Goal: Task Accomplishment & Management: Use online tool/utility

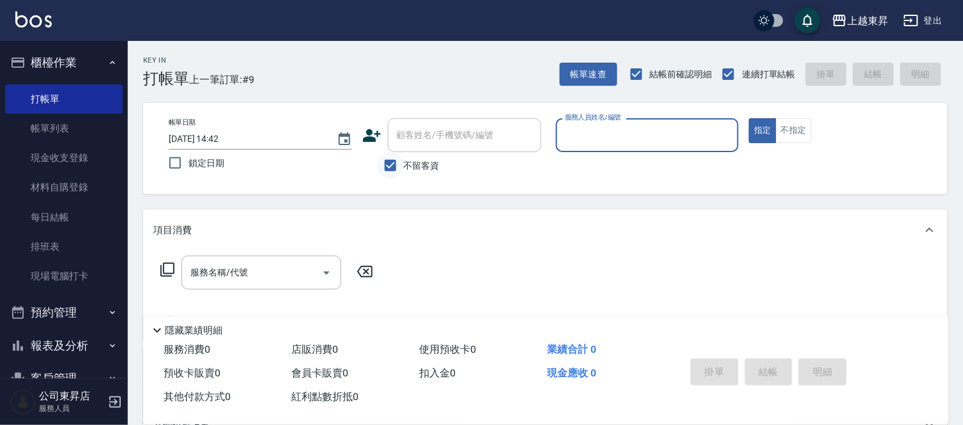
click at [395, 169] on input "不留客資" at bounding box center [390, 165] width 27 height 27
checkbox input "false"
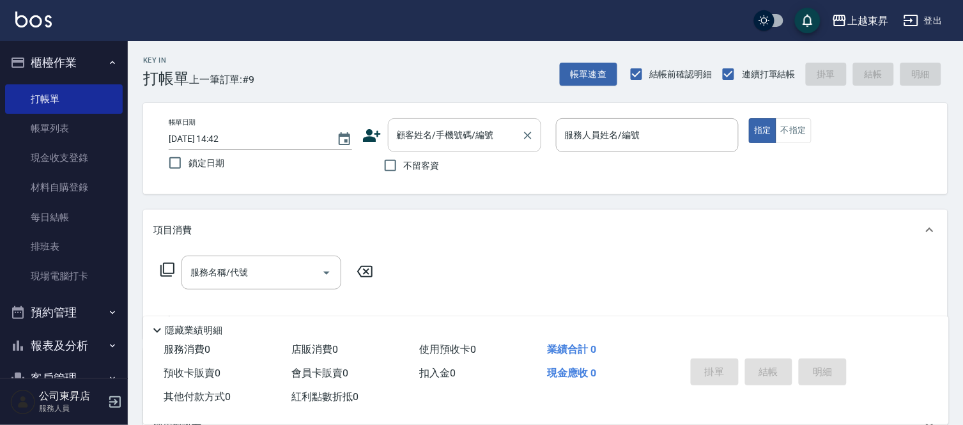
click at [405, 142] on input "顧客姓名/手機號碼/編號" at bounding box center [455, 135] width 123 height 22
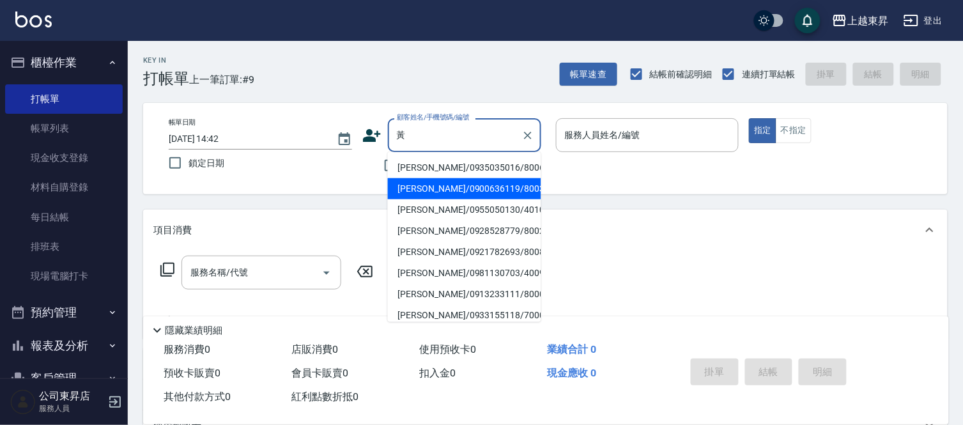
click at [442, 182] on li "[PERSON_NAME]/0900636119/80032" at bounding box center [464, 188] width 153 height 21
type input "[PERSON_NAME]/0900636119/80032"
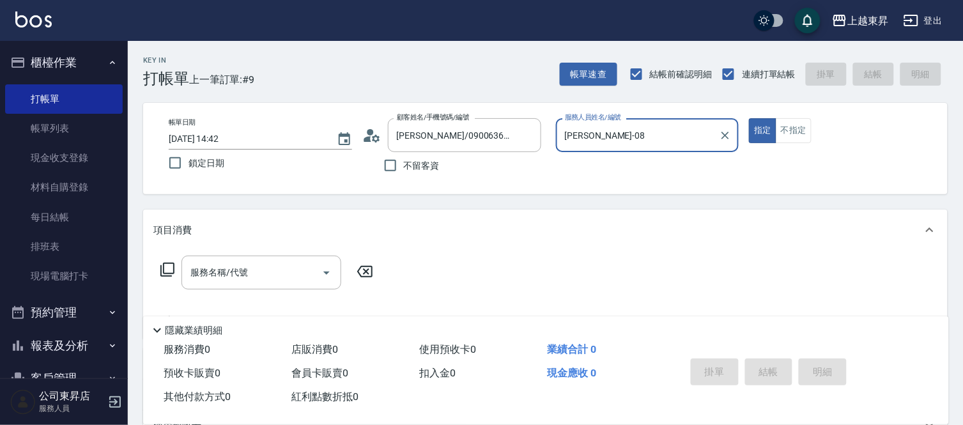
type input "[PERSON_NAME]-08"
click at [285, 276] on input "服務名稱/代號" at bounding box center [251, 272] width 129 height 22
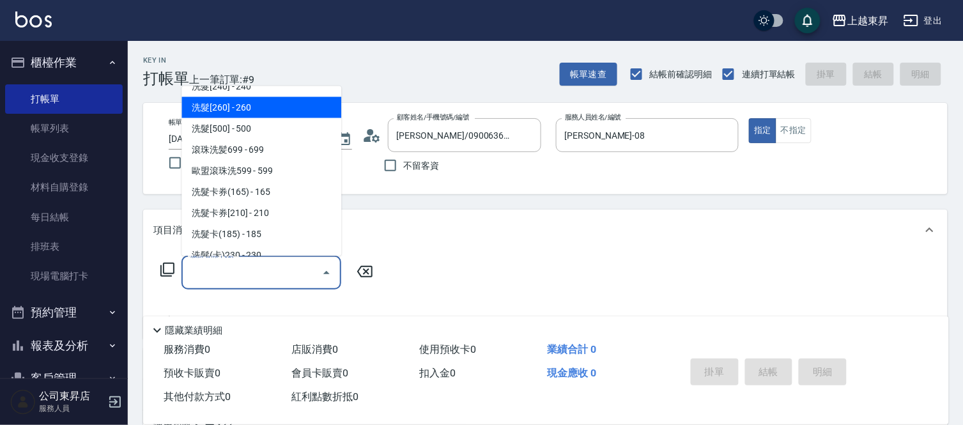
scroll to position [284, 0]
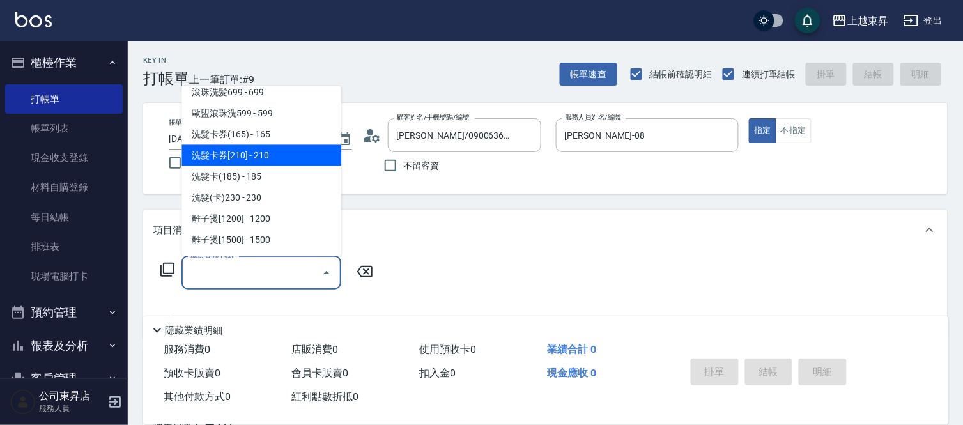
click at [269, 155] on span "洗髮卡券[210] - 210" at bounding box center [262, 155] width 160 height 21
type input "洗髮卡券[210](222)"
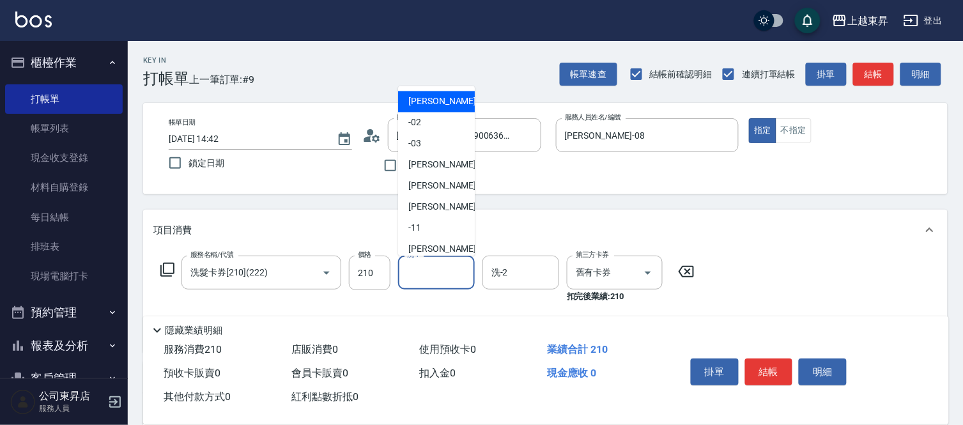
click at [437, 274] on input "洗-1" at bounding box center [436, 272] width 65 height 22
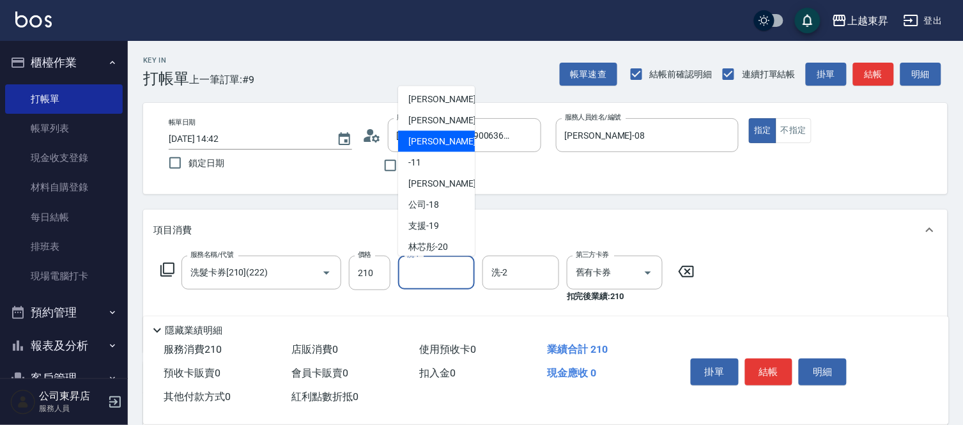
scroll to position [142, 0]
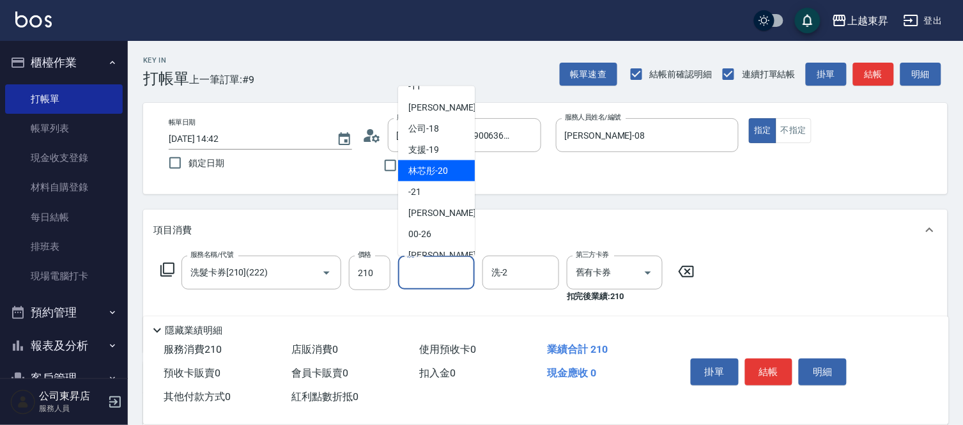
click at [433, 171] on span "林芯彤 -20" at bounding box center [429, 170] width 40 height 13
type input "林芯彤-20"
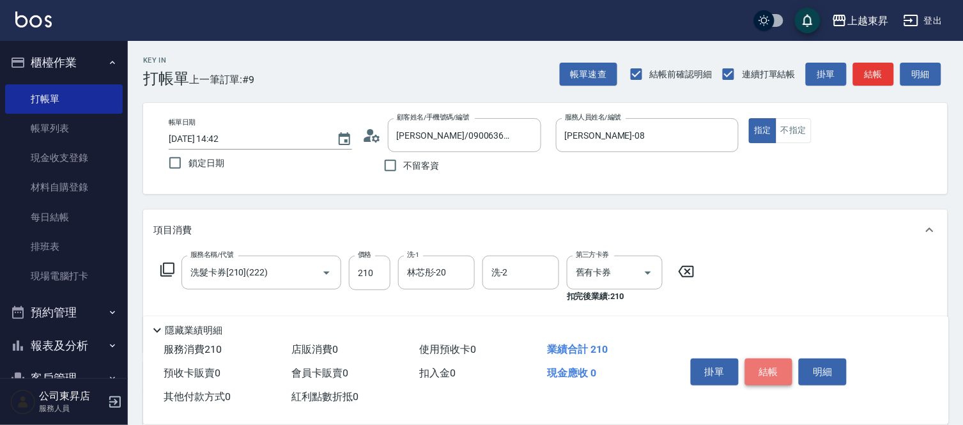
click at [784, 378] on button "結帳" at bounding box center [769, 372] width 48 height 27
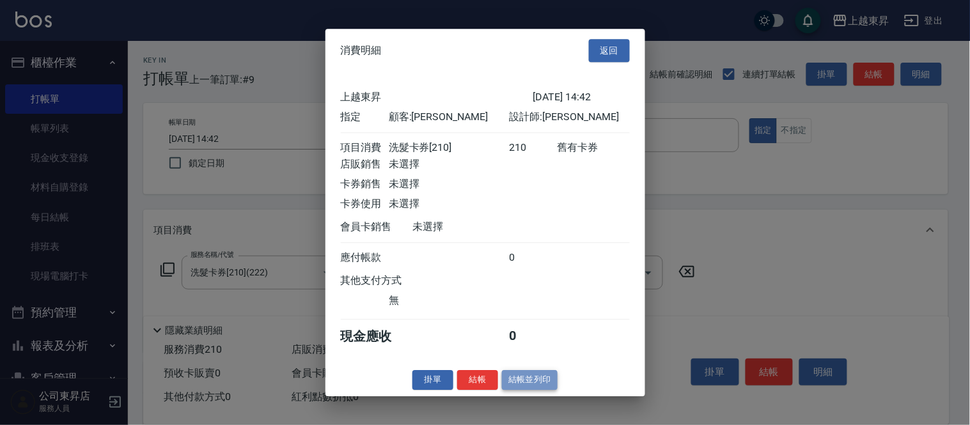
click at [520, 390] on button "結帳並列印" at bounding box center [530, 380] width 56 height 20
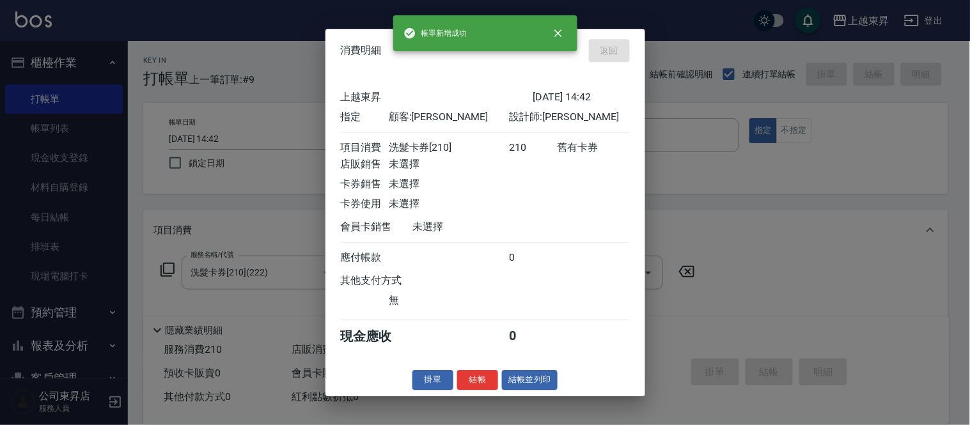
type input "[DATE] 15:54"
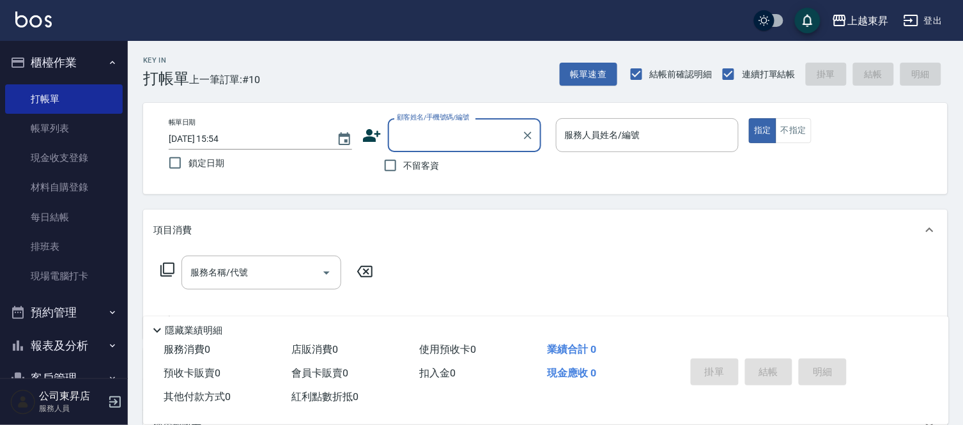
click at [430, 137] on input "顧客姓名/手機號碼/編號" at bounding box center [455, 135] width 123 height 22
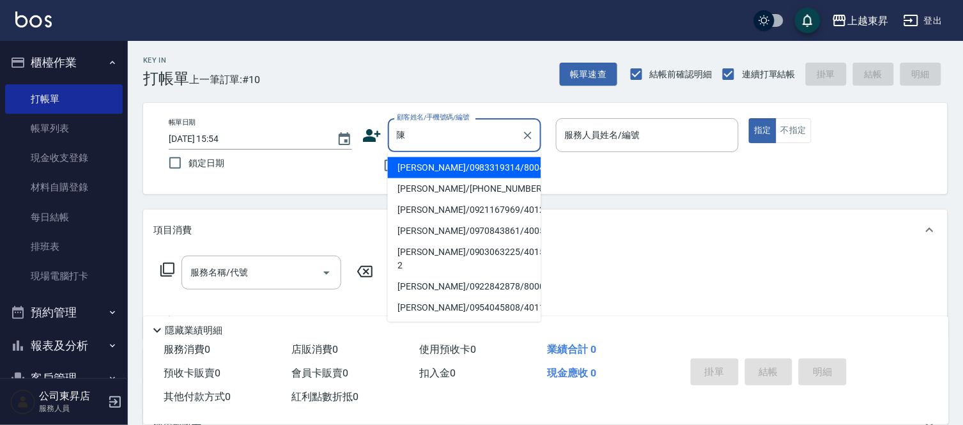
click at [430, 276] on li "[PERSON_NAME]/0922842878/80006" at bounding box center [464, 286] width 153 height 21
type input "[PERSON_NAME]/0922842878/80006"
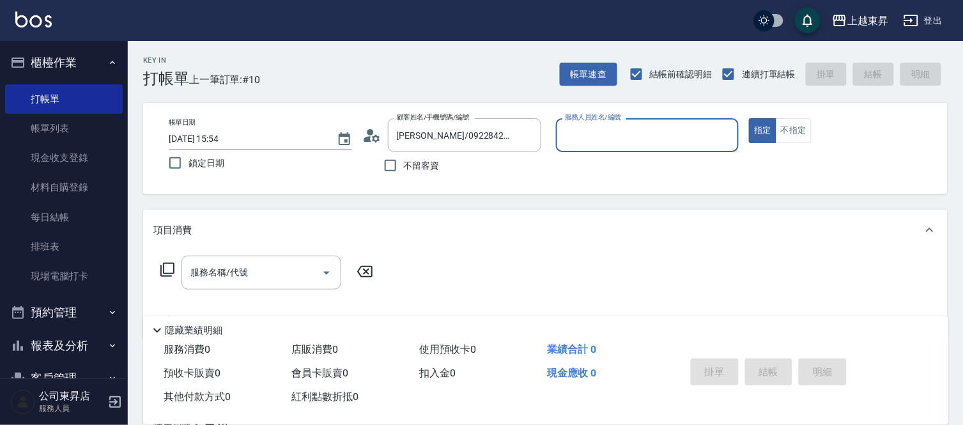
type input "[PERSON_NAME]-08"
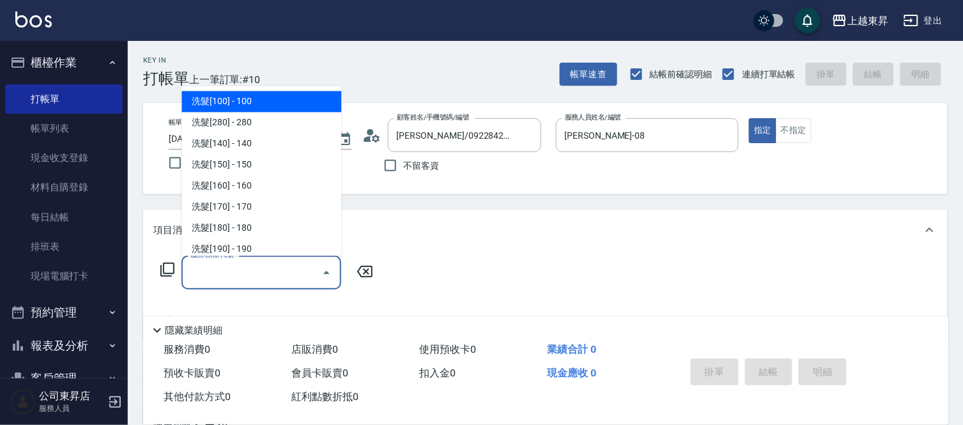
click at [219, 276] on input "服務名稱/代號" at bounding box center [251, 272] width 129 height 22
click at [258, 101] on span "洗髮[100] - 100" at bounding box center [262, 101] width 160 height 21
type input "洗髮[100](201)"
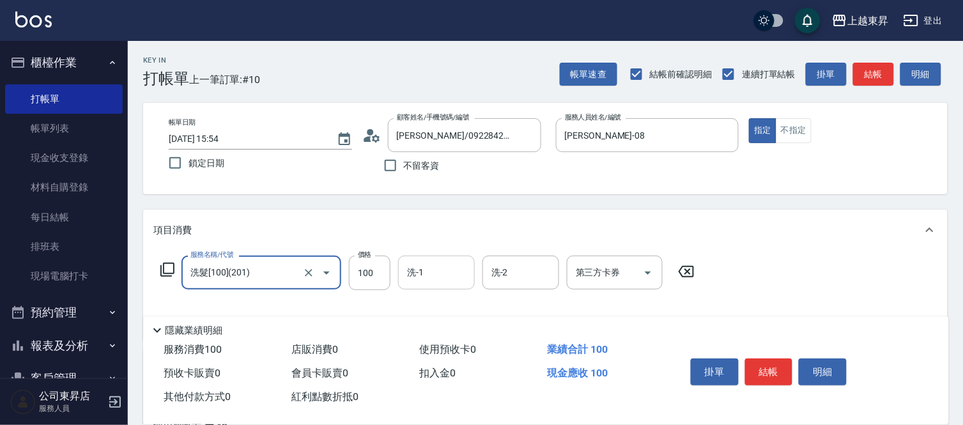
click at [420, 284] on div "洗-1" at bounding box center [436, 273] width 77 height 34
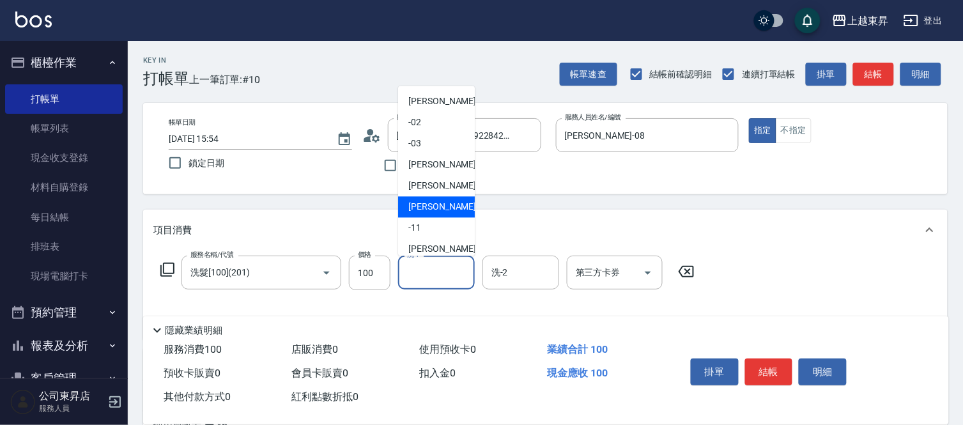
click at [431, 203] on span "[PERSON_NAME]-08" at bounding box center [449, 207] width 81 height 13
type input "[PERSON_NAME]-08"
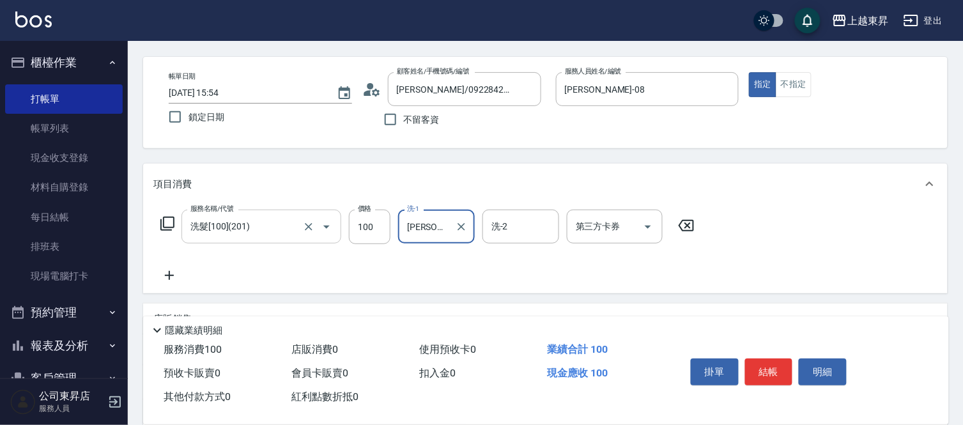
scroll to position [71, 0]
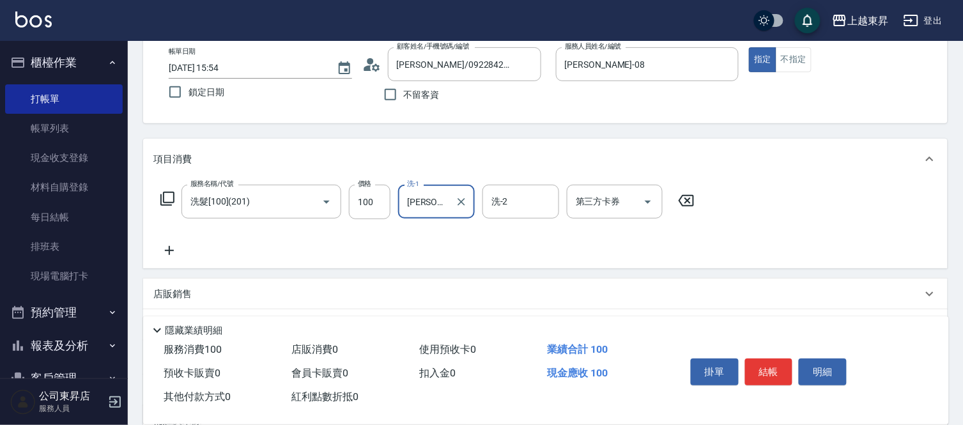
click at [173, 250] on icon at bounding box center [169, 250] width 32 height 15
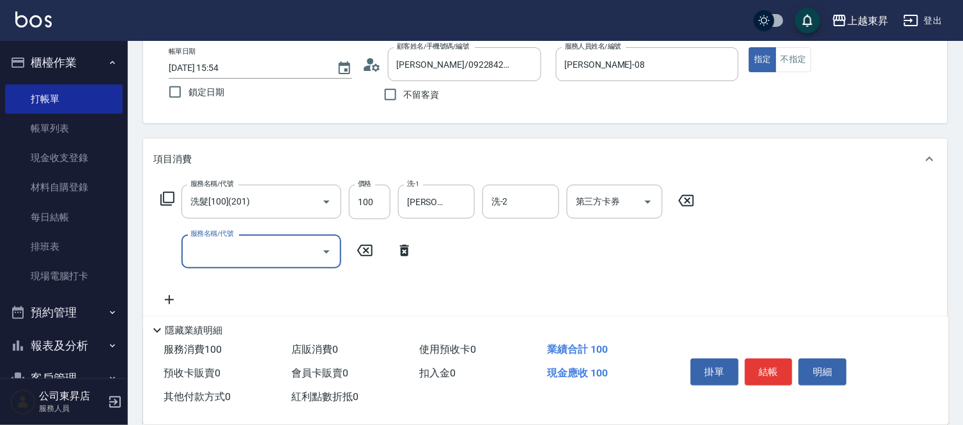
click at [162, 294] on icon at bounding box center [169, 299] width 32 height 15
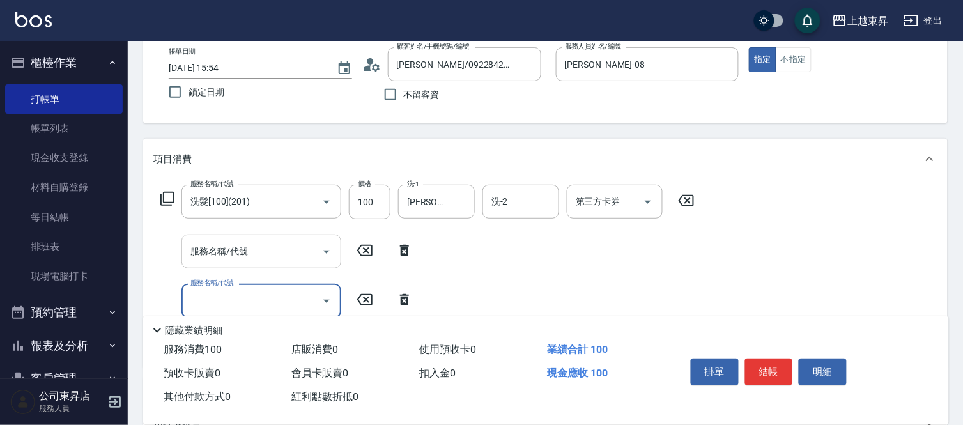
click at [225, 252] on input "服務名稱/代號" at bounding box center [251, 251] width 129 height 22
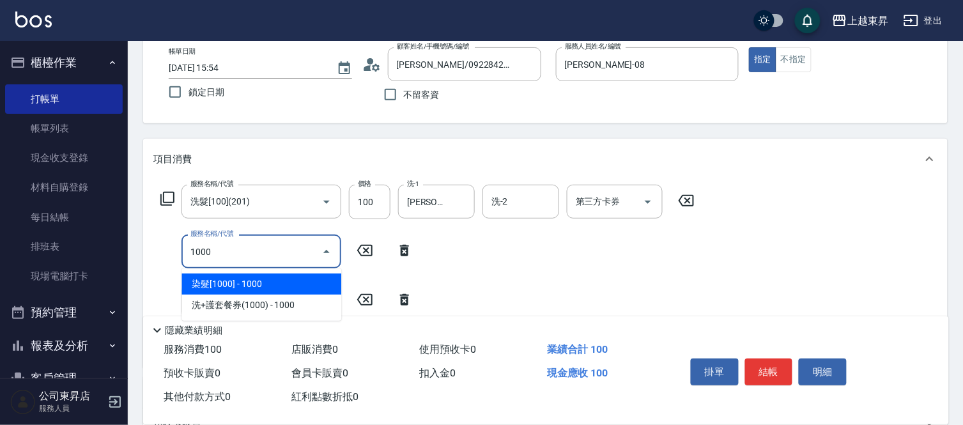
click at [252, 283] on span "染髮[1000] - 1000" at bounding box center [262, 284] width 160 height 21
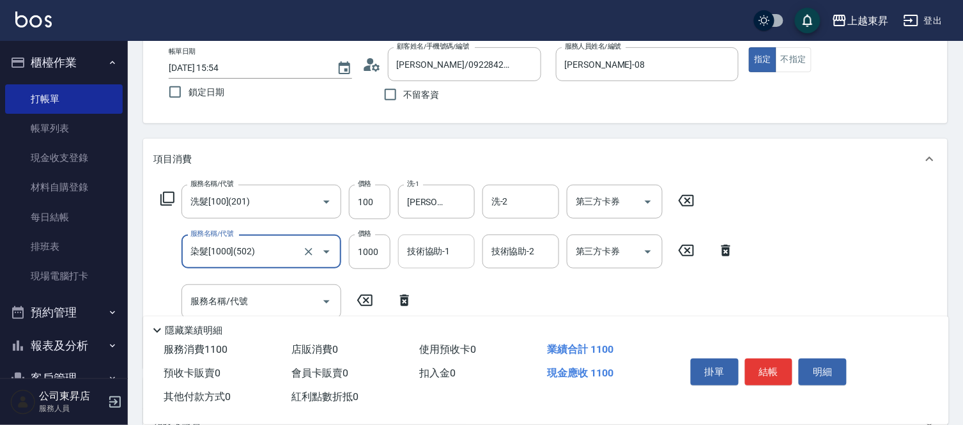
type input "染髮[1000](502)"
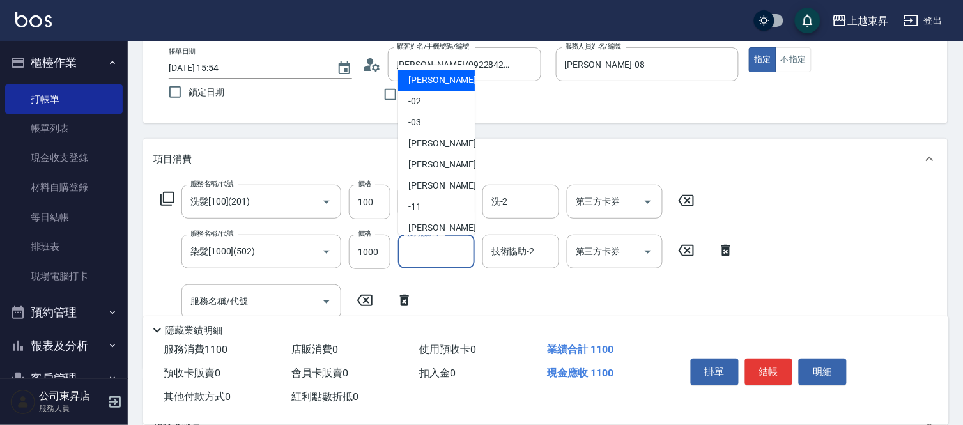
click at [425, 259] on input "技術協助-1" at bounding box center [436, 251] width 65 height 22
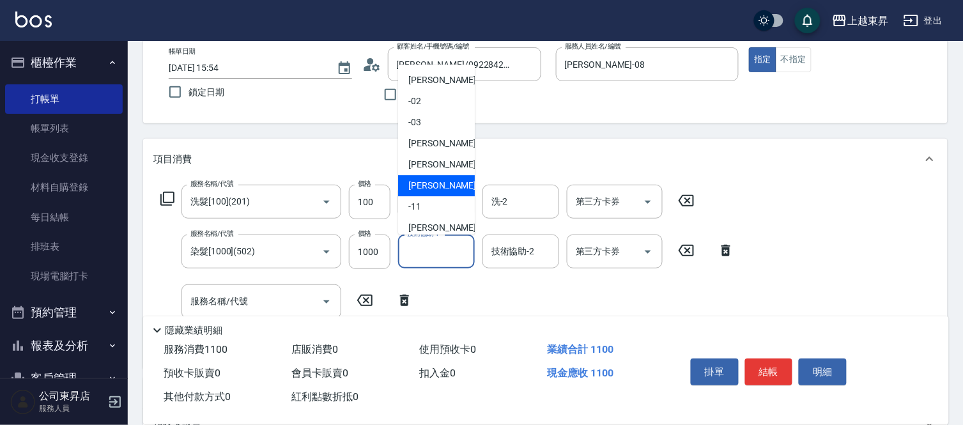
click at [433, 176] on div "[PERSON_NAME]-08" at bounding box center [436, 185] width 77 height 21
type input "[PERSON_NAME]-08"
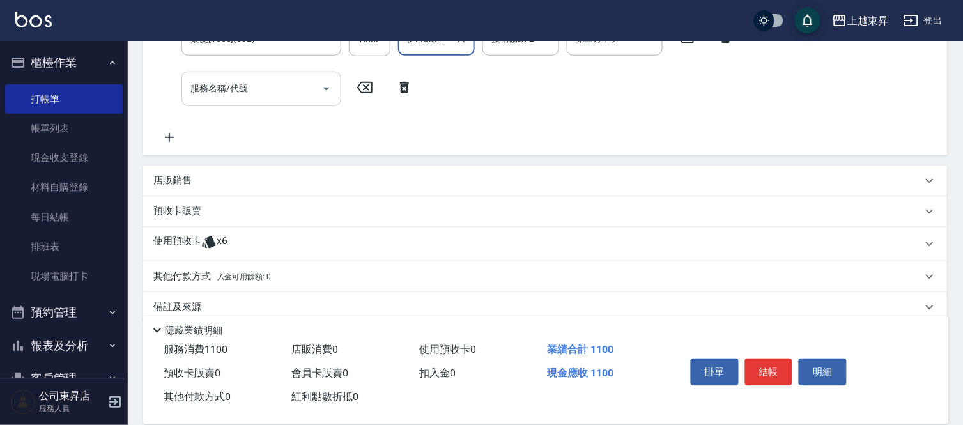
click at [206, 78] on div "Key In 打帳單 上一筆訂單:#10 帳單速查 結帳前確認明細 連續打單結帳 掛單 結帳 明細 帳單日期 [DATE] 15:54 鎖定日期 顧客姓名/手…" at bounding box center [546, 100] width 836 height 687
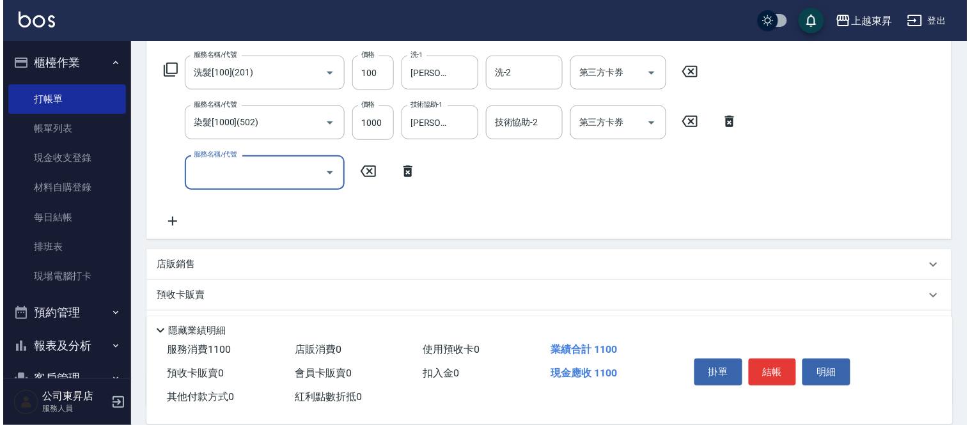
scroll to position [201, 0]
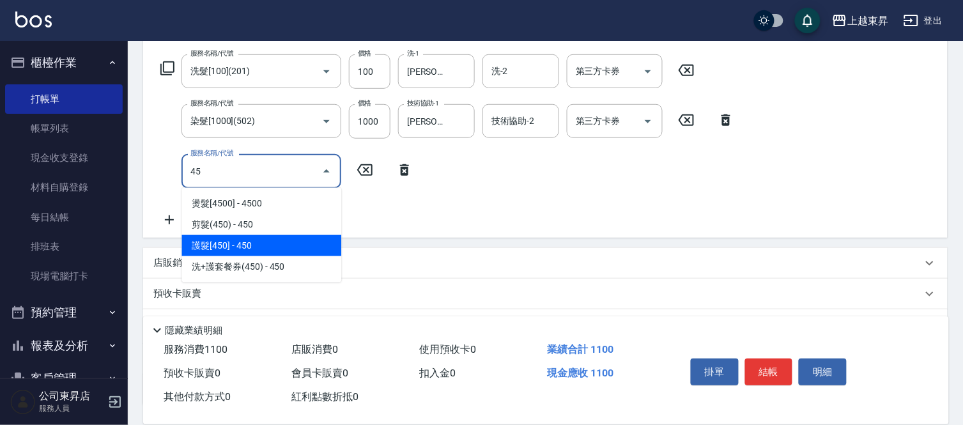
click at [233, 243] on span "護髮[450] - 450" at bounding box center [262, 245] width 160 height 21
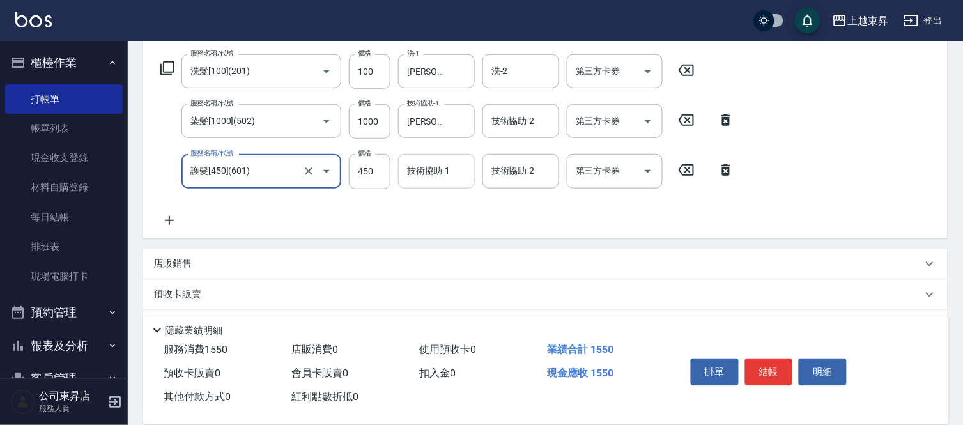
type input "護髮[450](601)"
click at [433, 167] on div "技術協助-1 技術協助-1" at bounding box center [436, 171] width 77 height 34
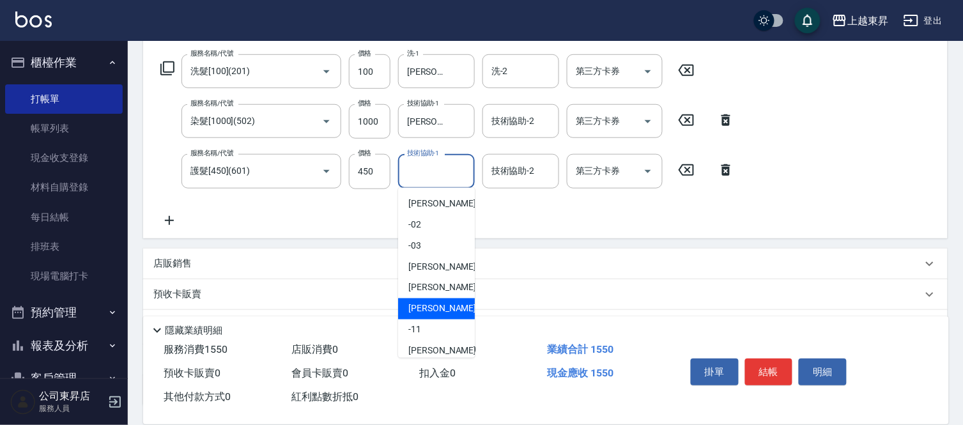
click at [428, 309] on span "[PERSON_NAME]-08" at bounding box center [449, 308] width 81 height 13
type input "[PERSON_NAME]-08"
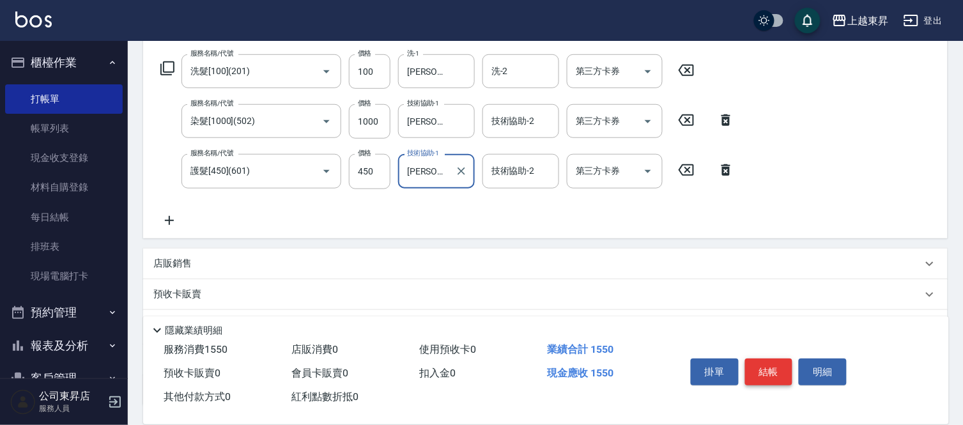
click at [752, 362] on button "結帳" at bounding box center [769, 372] width 48 height 27
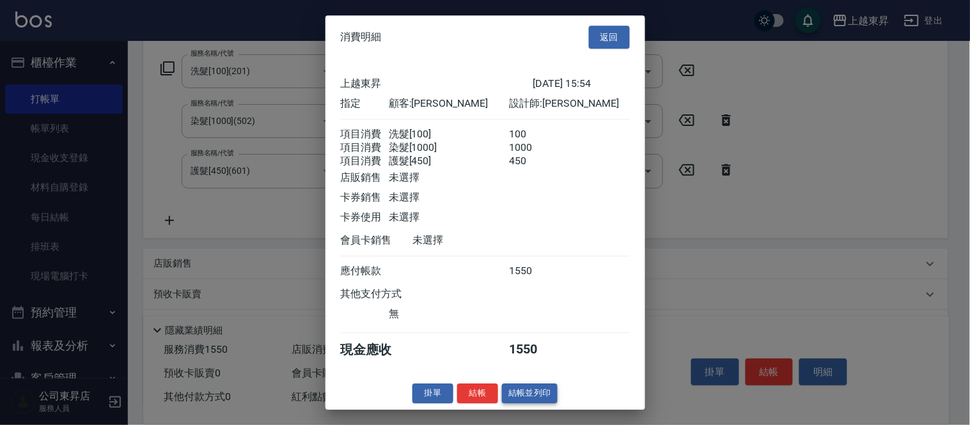
click at [529, 403] on button "結帳並列印" at bounding box center [530, 394] width 56 height 20
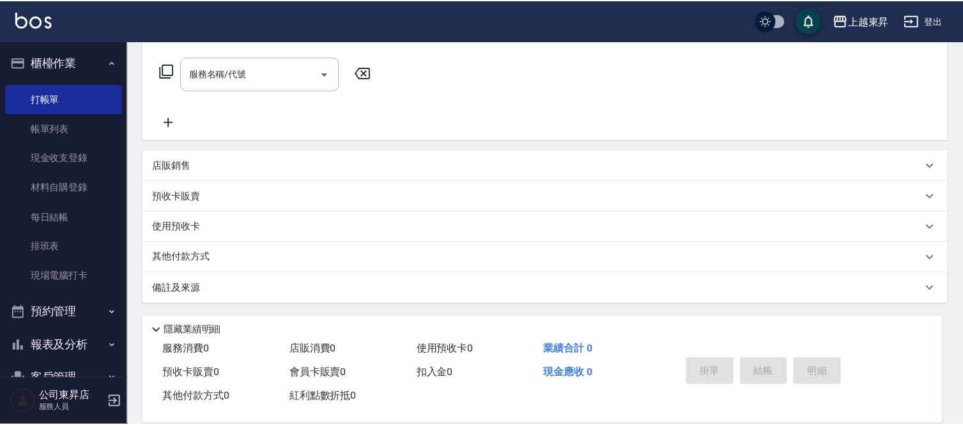
scroll to position [0, 0]
